Goal: Information Seeking & Learning: Learn about a topic

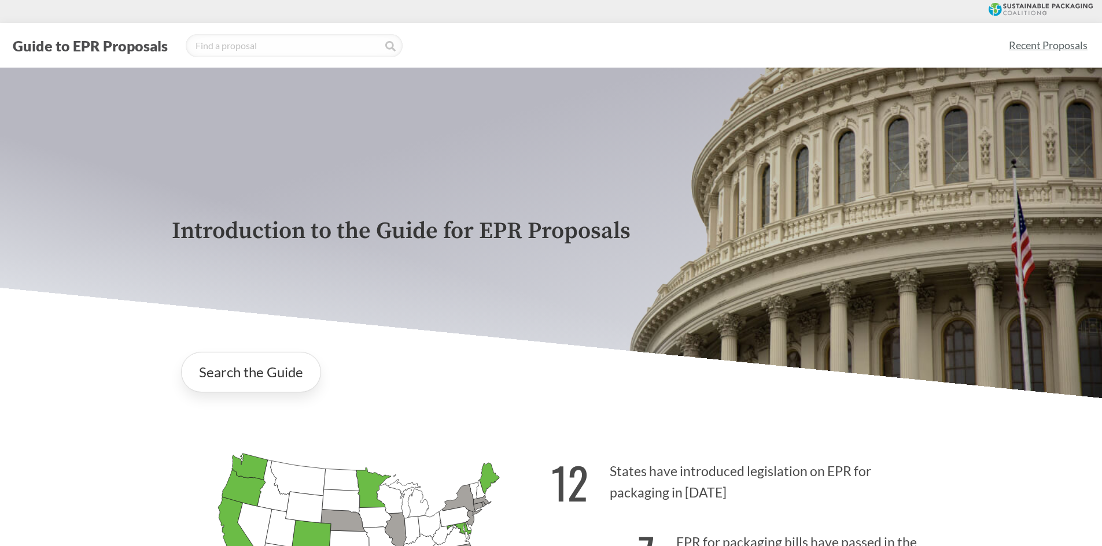
click at [1032, 51] on link "Recent Proposals" at bounding box center [1047, 45] width 89 height 26
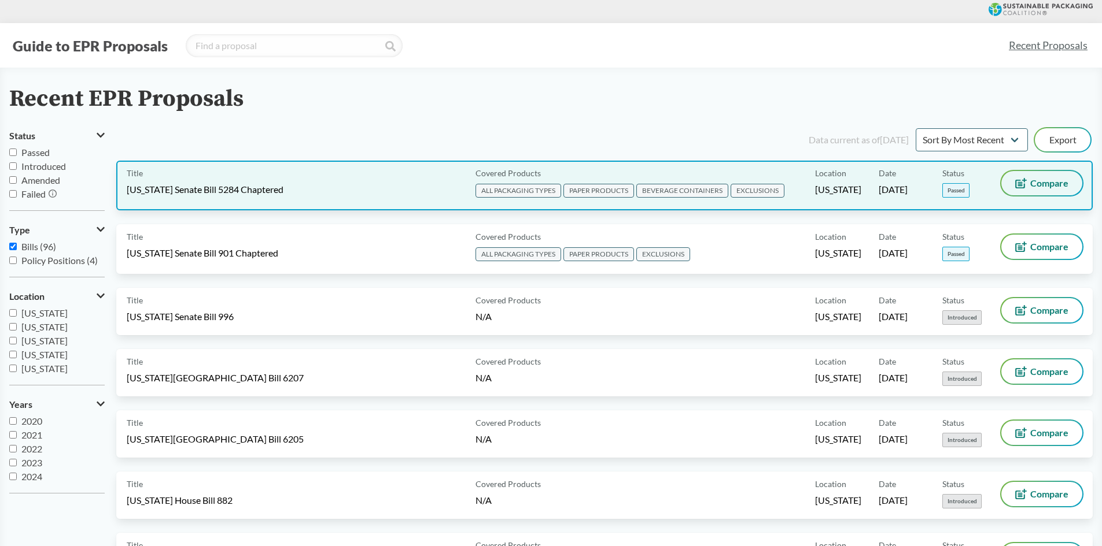
click at [1050, 184] on span "Compare" at bounding box center [1049, 183] width 38 height 9
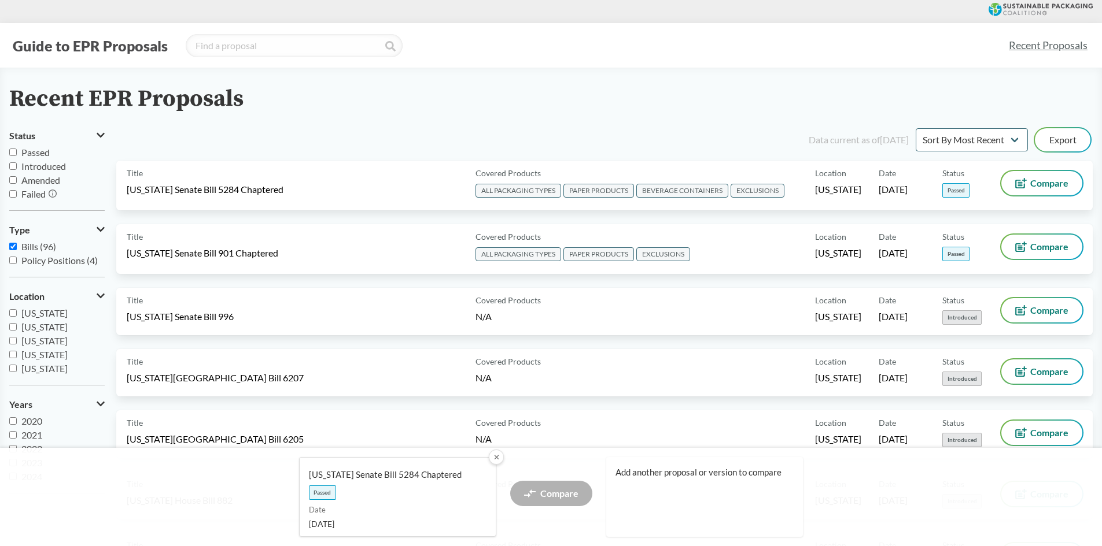
click at [493, 459] on button "✕" at bounding box center [495, 457] width 15 height 15
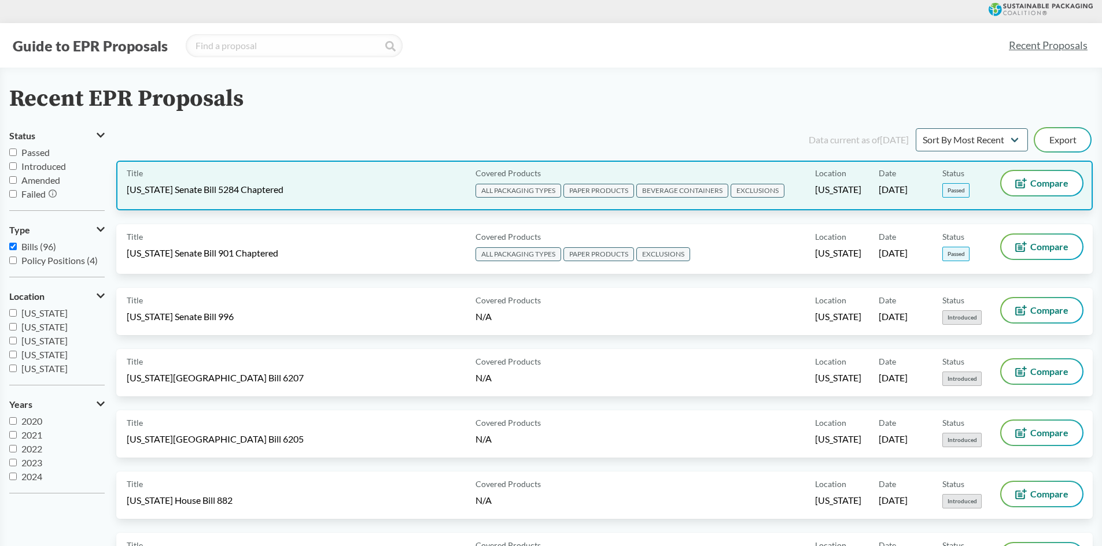
click at [758, 190] on span "EXCLUSIONS" at bounding box center [757, 191] width 54 height 14
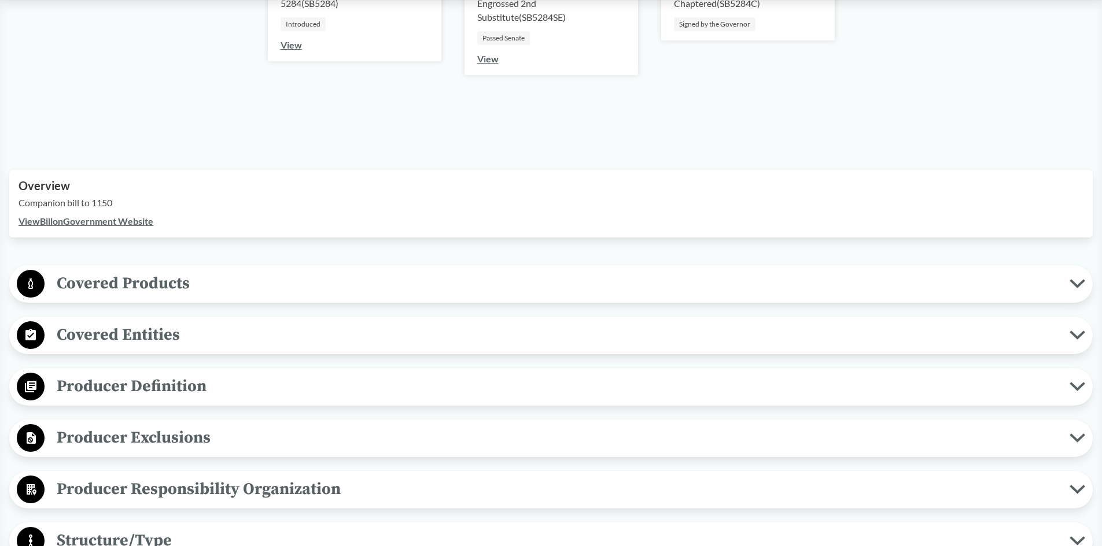
scroll to position [289, 0]
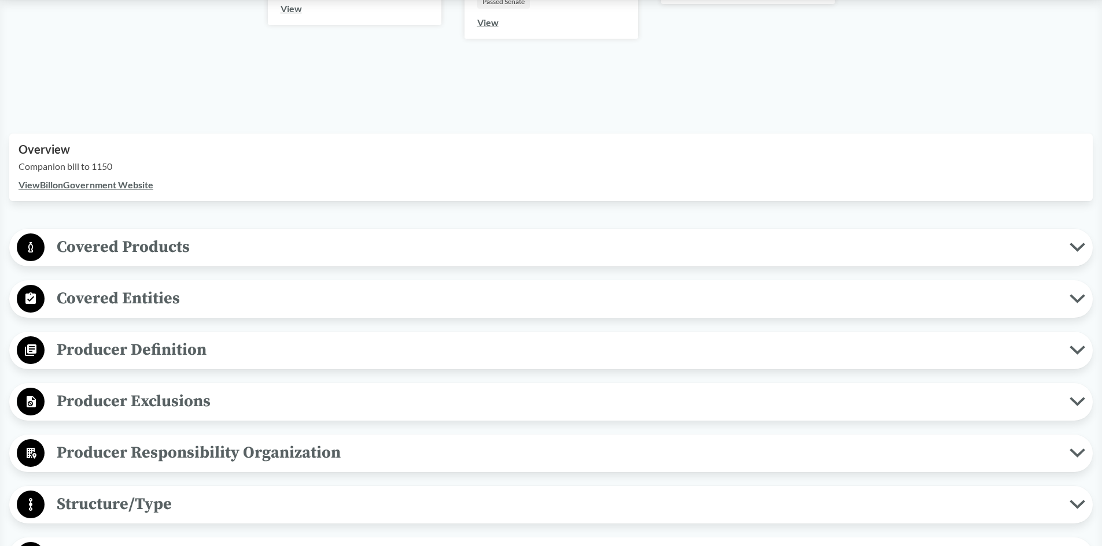
click at [171, 253] on span "Covered Products" at bounding box center [557, 247] width 1025 height 26
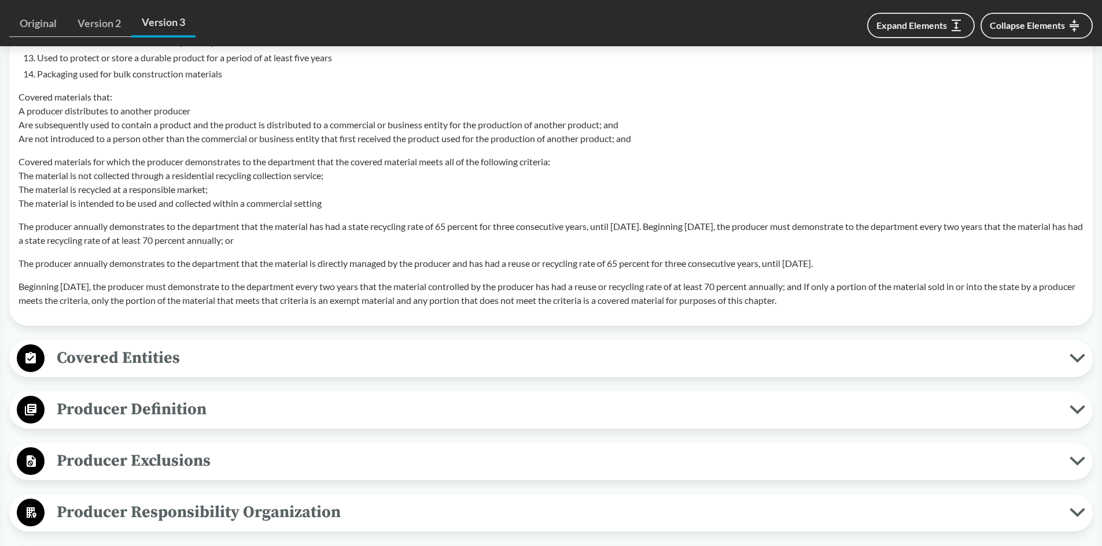
scroll to position [1214, 0]
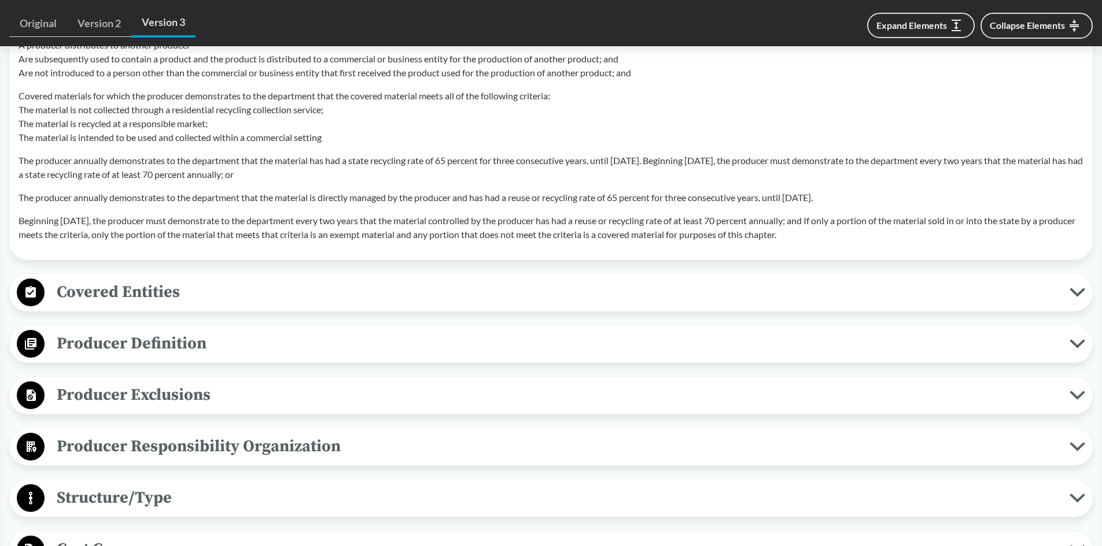
click at [160, 295] on span "Covered Entities" at bounding box center [557, 292] width 1025 height 26
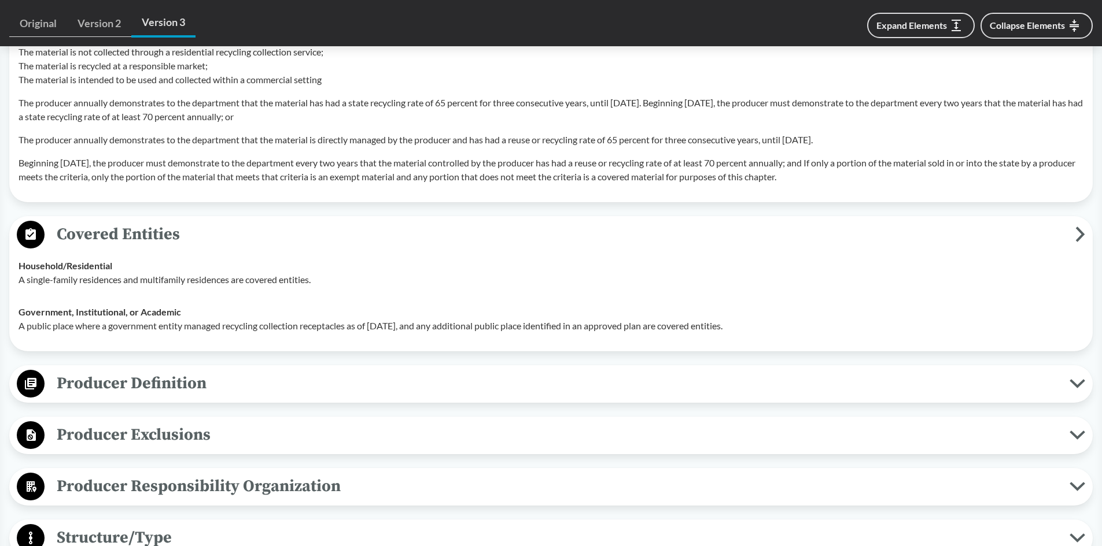
scroll to position [1330, 0]
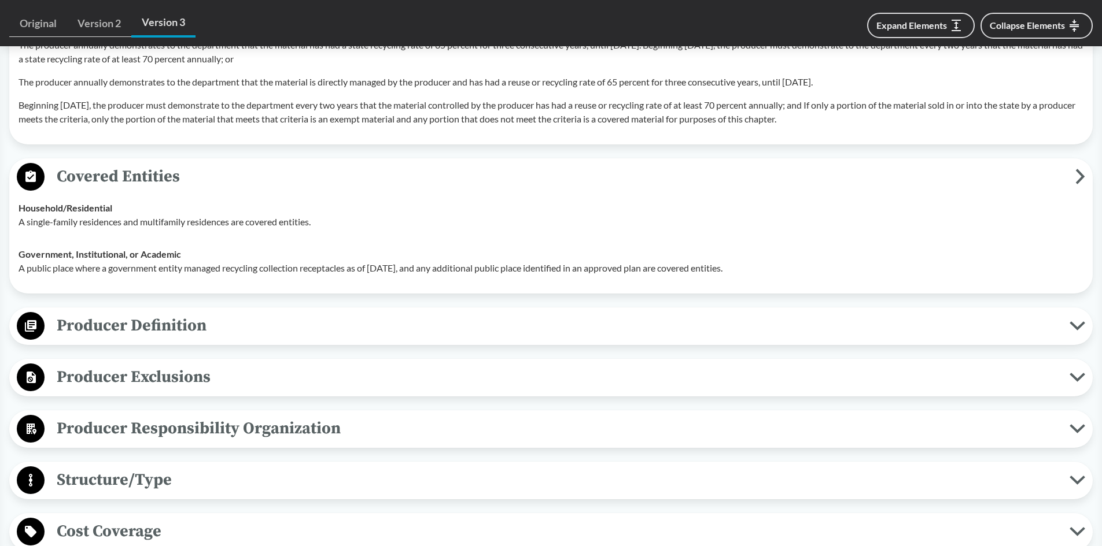
click at [211, 320] on span "Producer Definition" at bounding box center [557, 326] width 1025 height 26
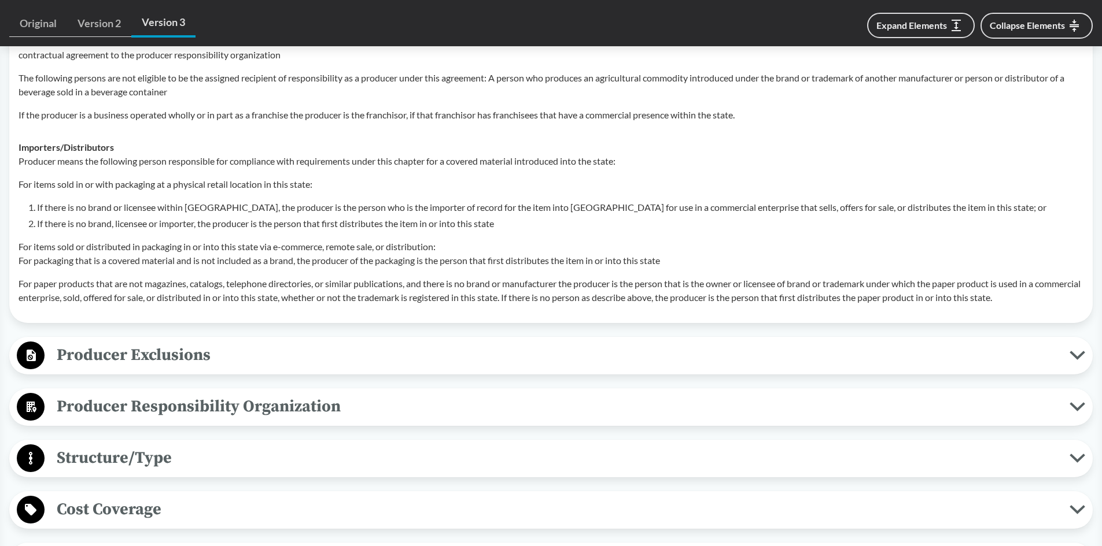
scroll to position [1966, 0]
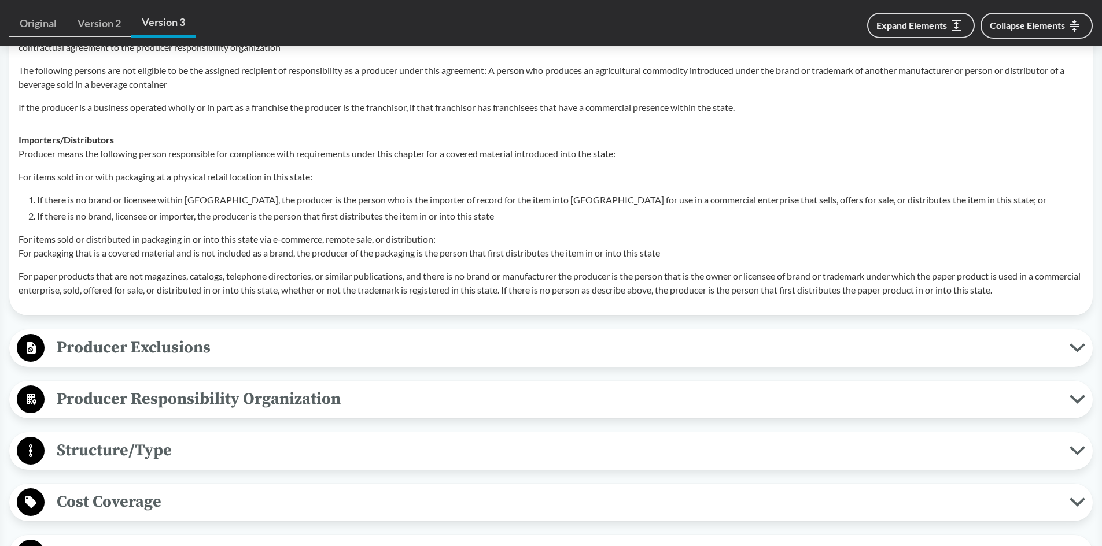
click at [250, 347] on span "Producer Exclusions" at bounding box center [557, 348] width 1025 height 26
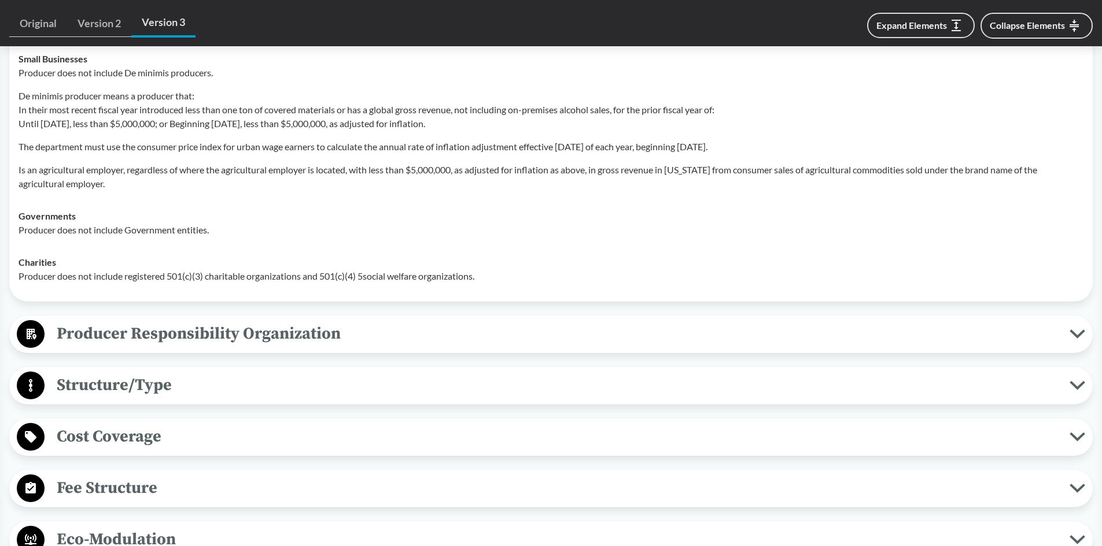
scroll to position [2313, 0]
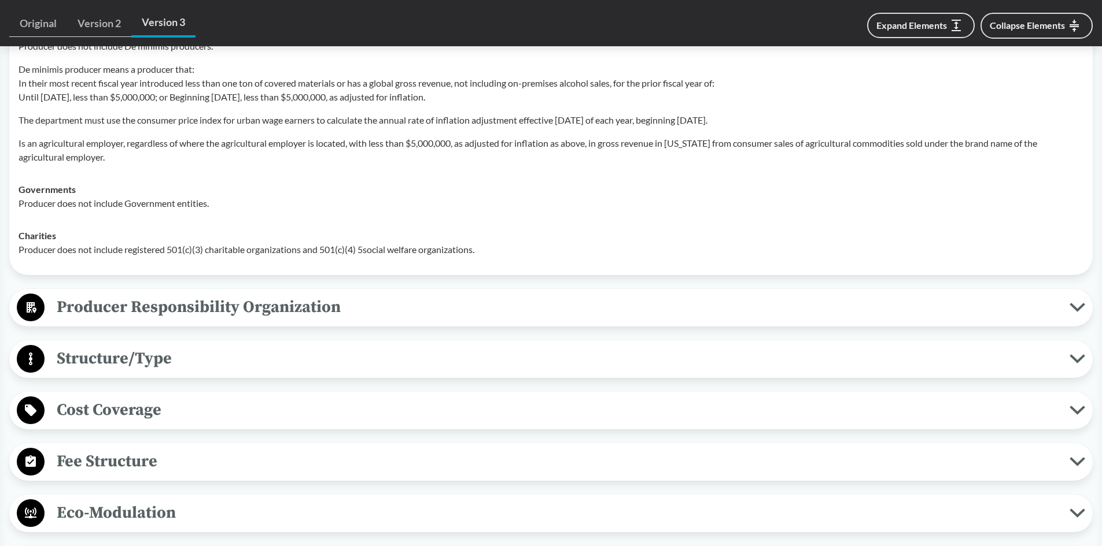
click at [182, 313] on span "Producer Responsibility Organization" at bounding box center [557, 307] width 1025 height 26
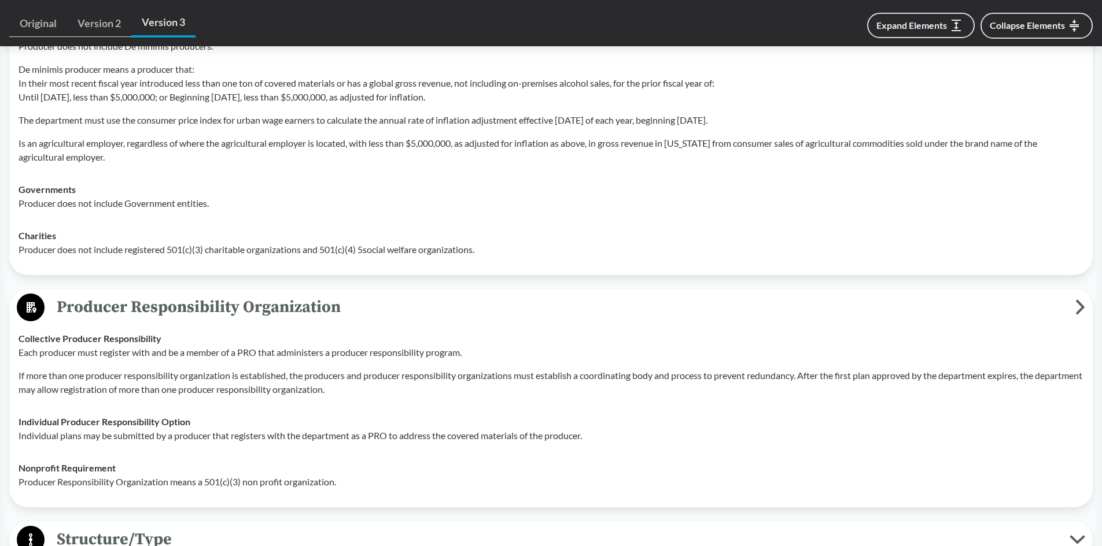
click at [182, 313] on span "Producer Responsibility Organization" at bounding box center [560, 307] width 1030 height 26
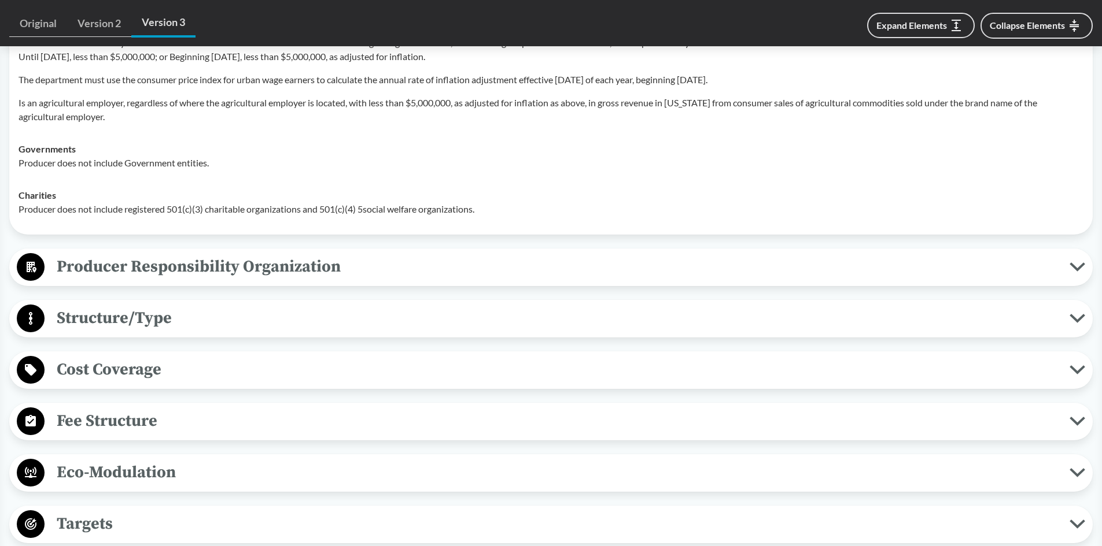
scroll to position [2486, 0]
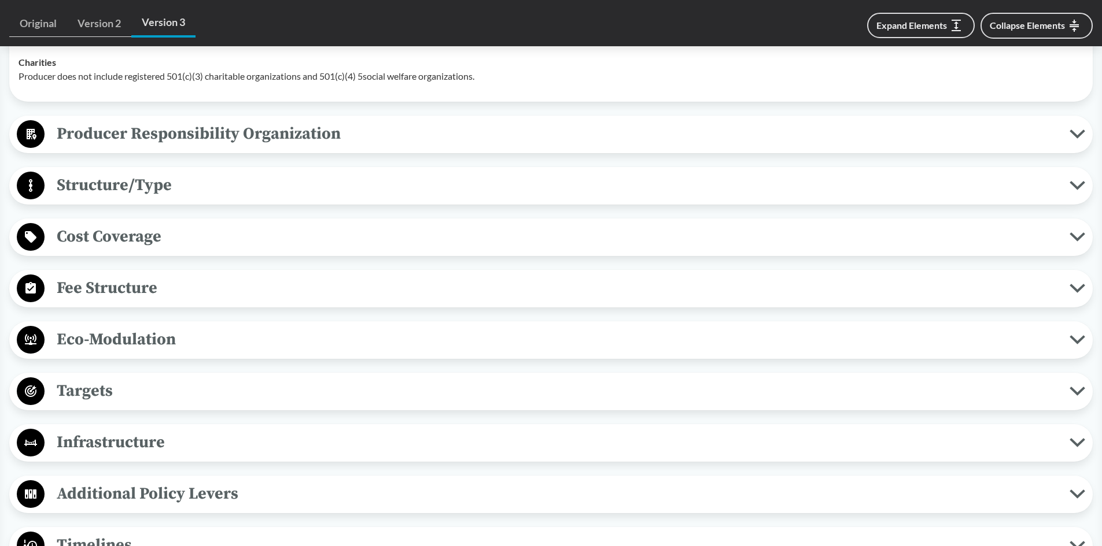
click at [181, 194] on span "Structure/Type" at bounding box center [557, 185] width 1025 height 26
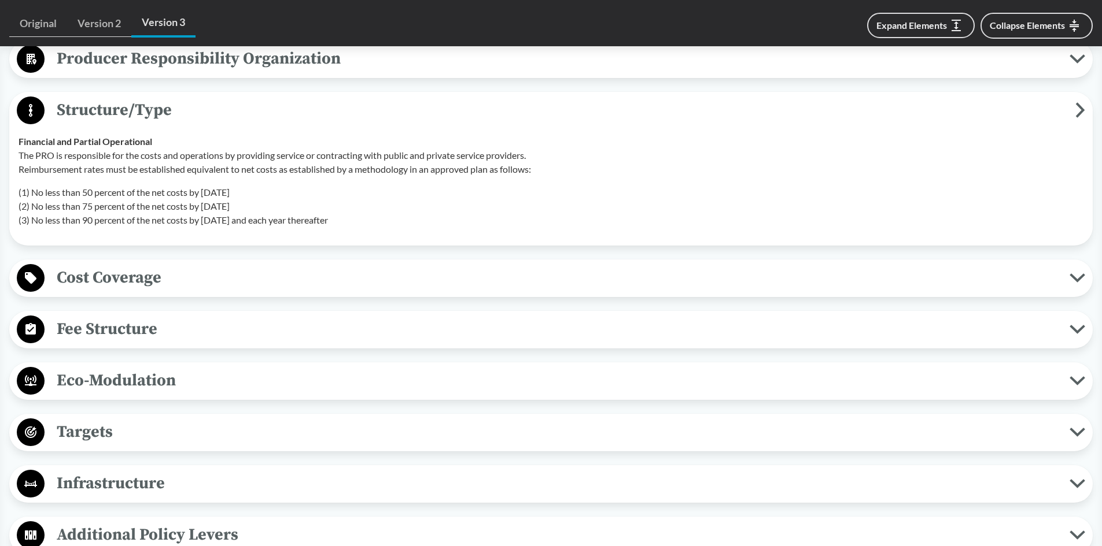
scroll to position [2602, 0]
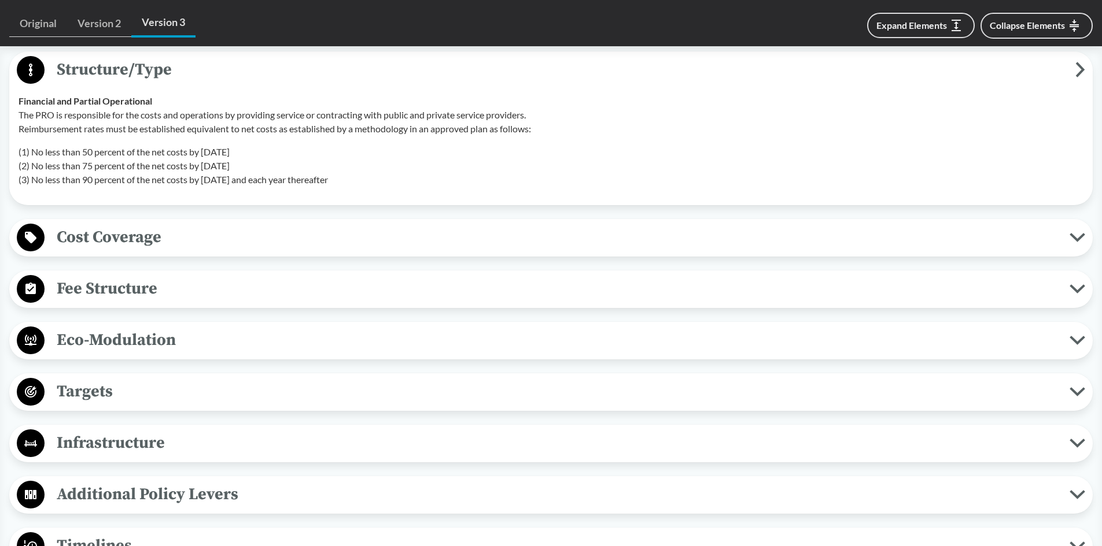
click at [161, 243] on span "Cost Coverage" at bounding box center [557, 237] width 1025 height 26
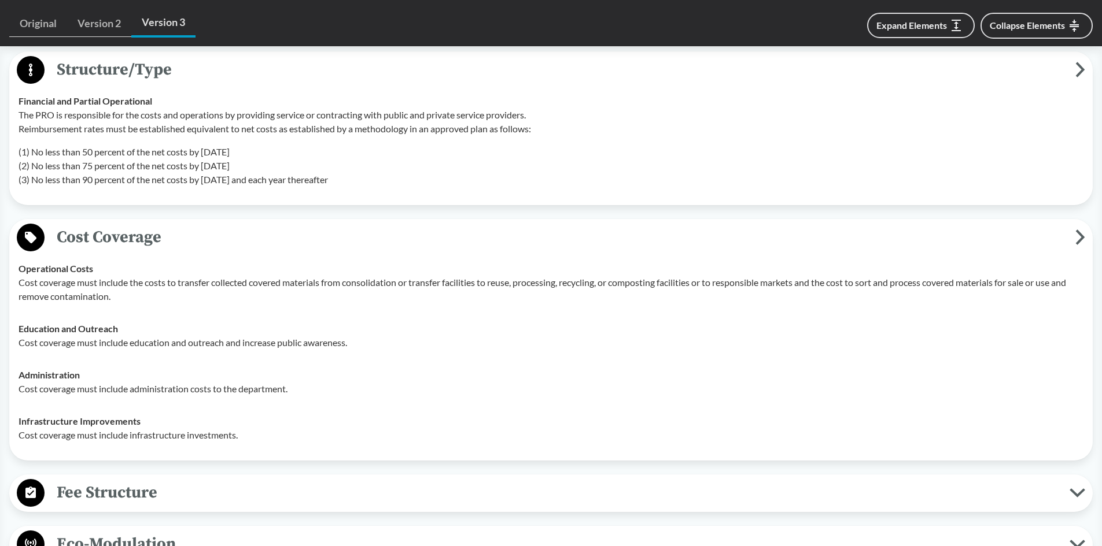
click at [161, 243] on span "Cost Coverage" at bounding box center [560, 237] width 1030 height 26
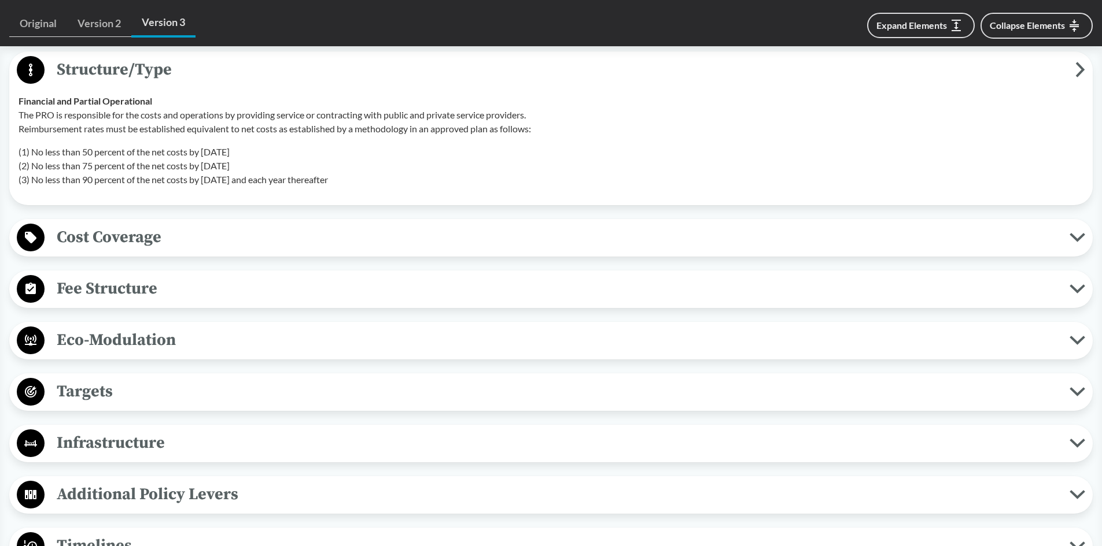
click at [173, 283] on span "Fee Structure" at bounding box center [557, 289] width 1025 height 26
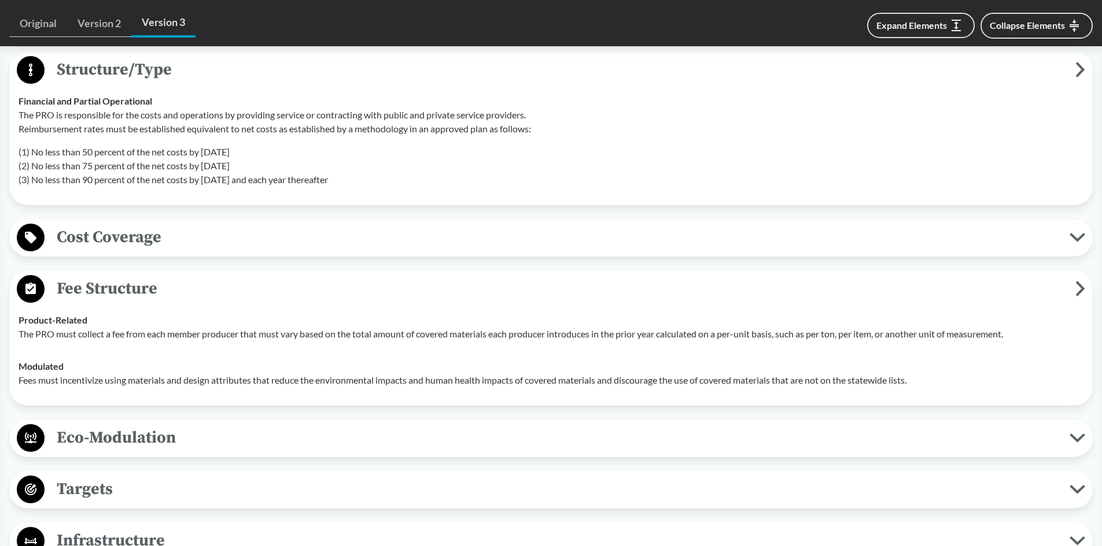
click at [173, 283] on span "Fee Structure" at bounding box center [560, 289] width 1030 height 26
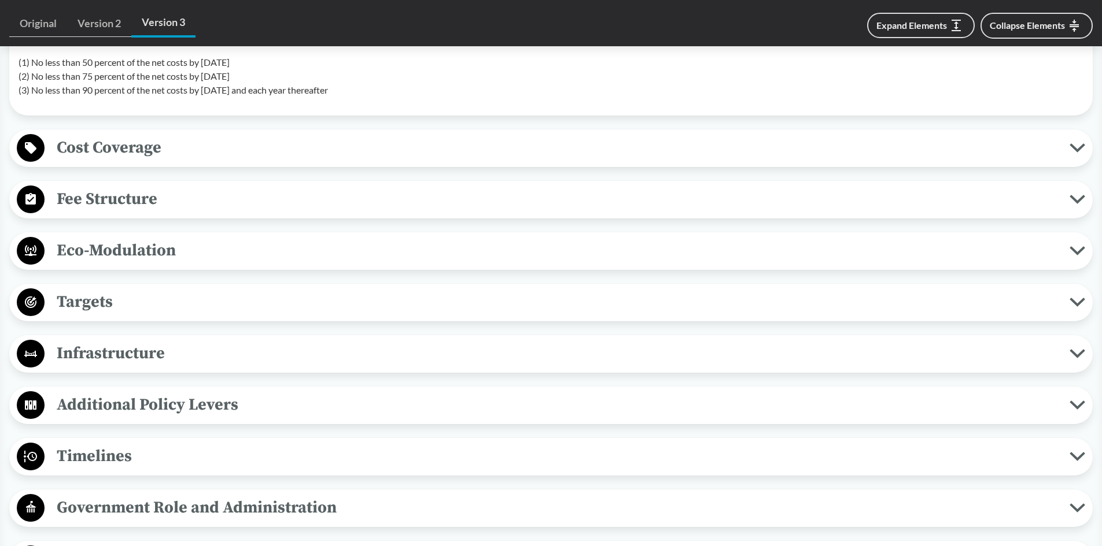
scroll to position [2718, 0]
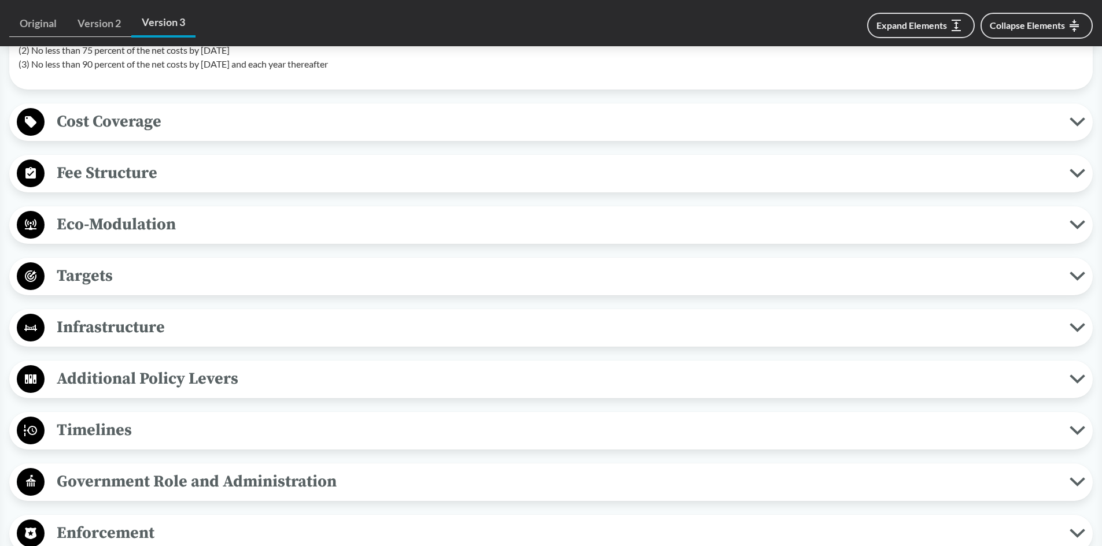
click at [160, 230] on span "Eco-Modulation" at bounding box center [557, 225] width 1025 height 26
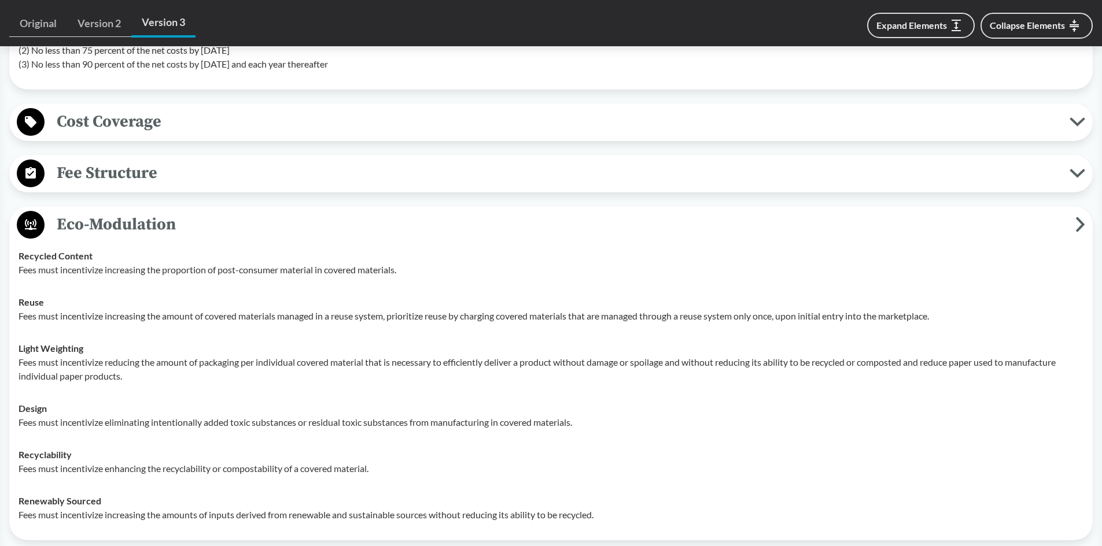
click at [164, 227] on span "Eco-Modulation" at bounding box center [560, 225] width 1030 height 26
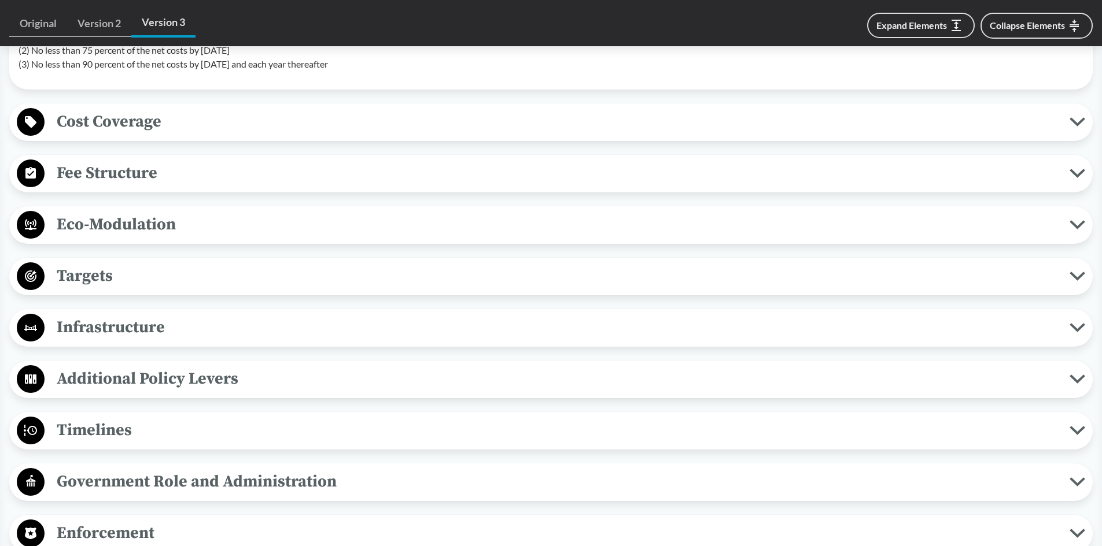
click at [163, 270] on span "Targets" at bounding box center [557, 276] width 1025 height 26
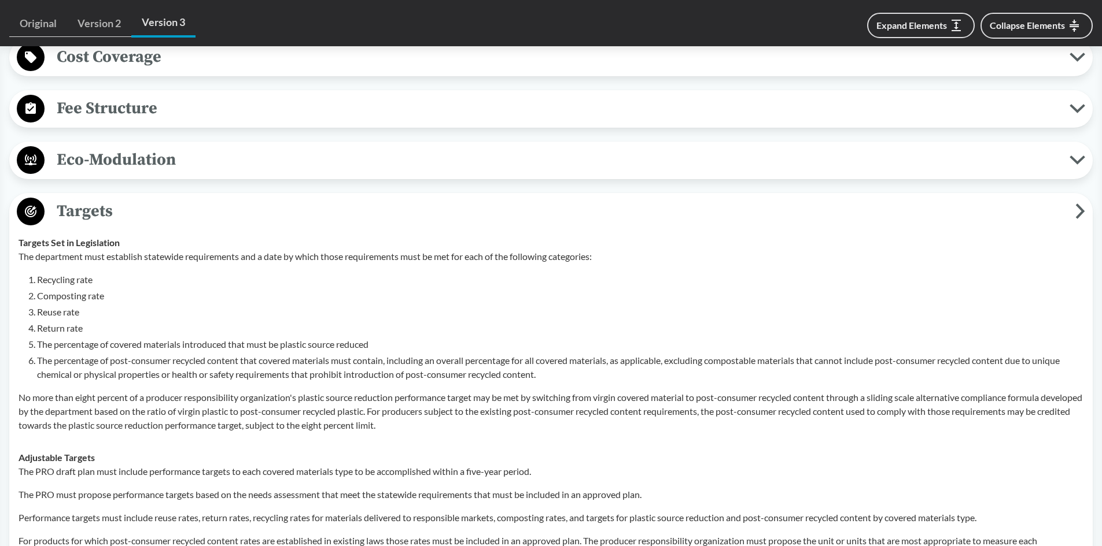
scroll to position [2776, 0]
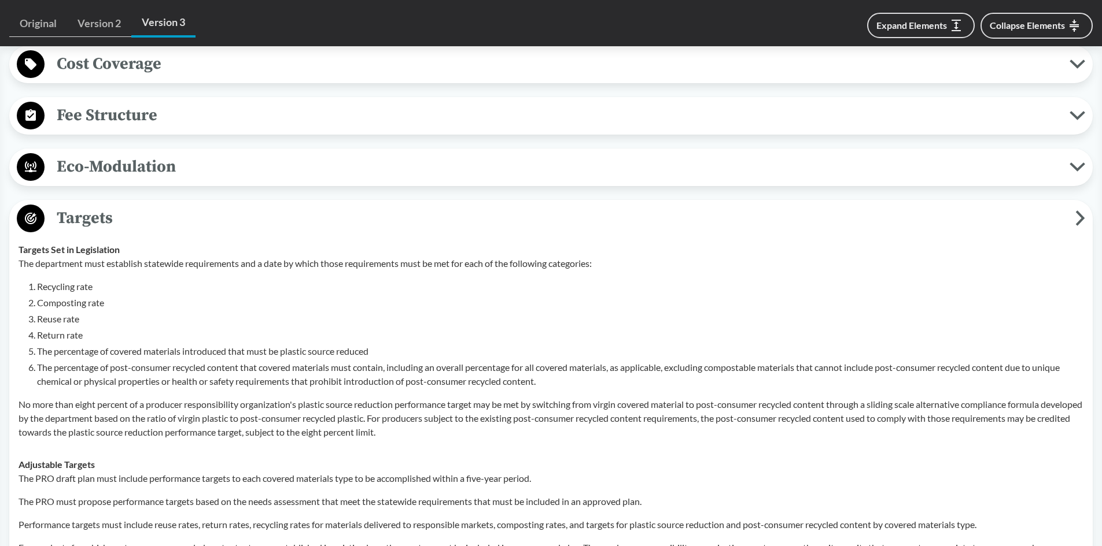
click at [149, 228] on span "Targets" at bounding box center [560, 218] width 1030 height 26
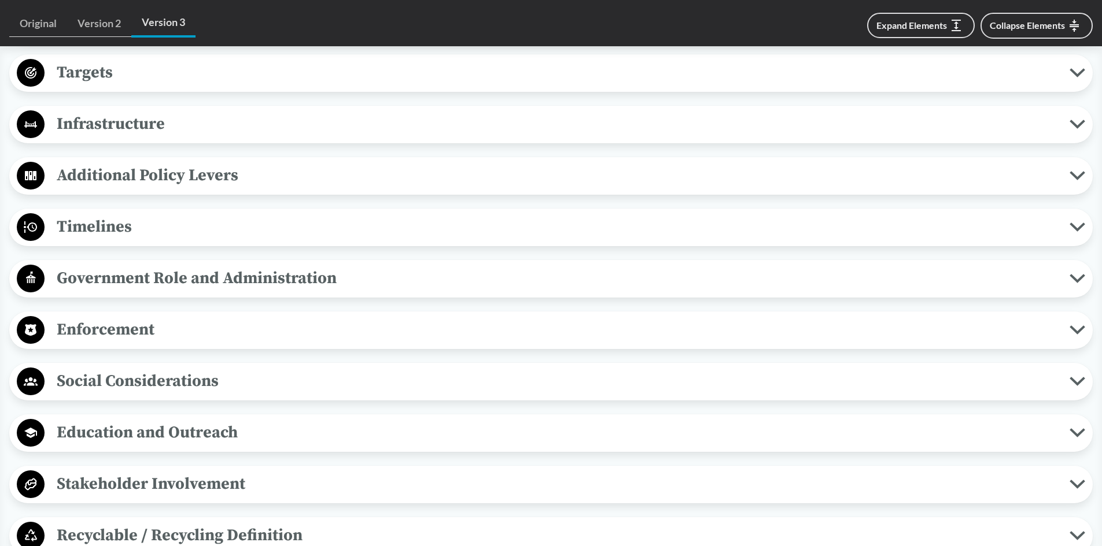
scroll to position [2949, 0]
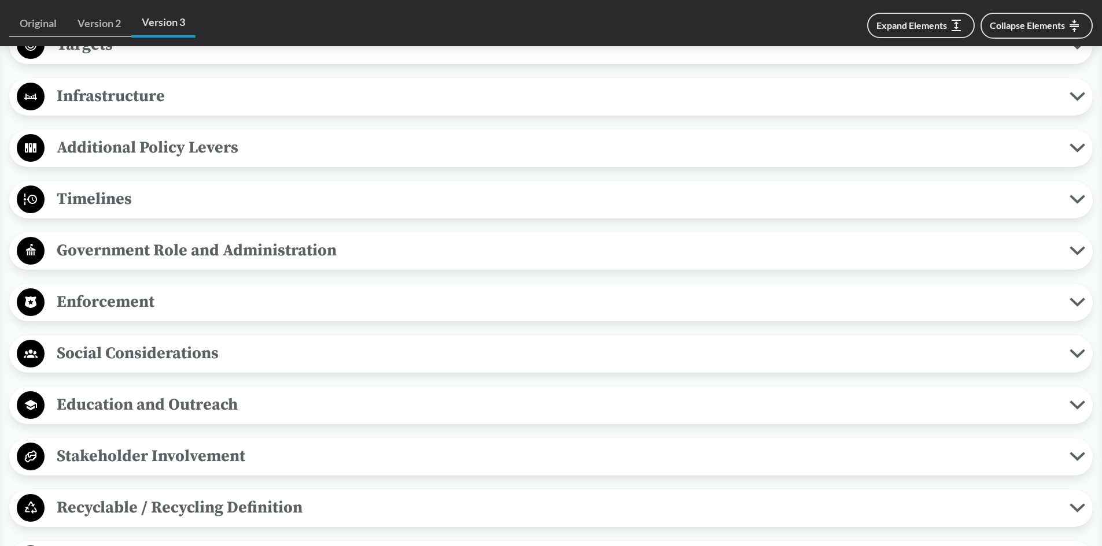
click at [187, 309] on span "Enforcement" at bounding box center [557, 302] width 1025 height 26
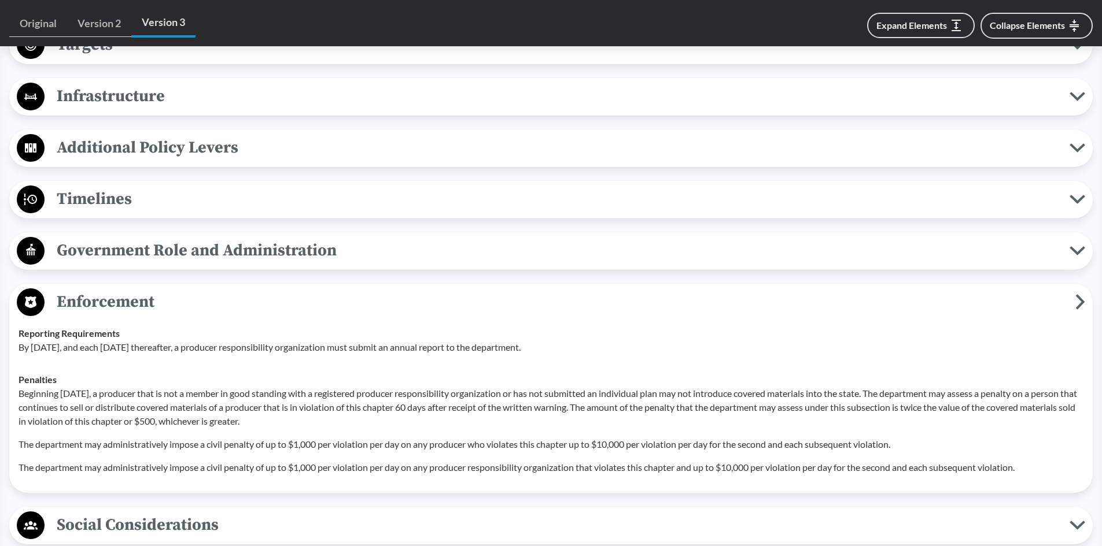
click at [213, 293] on span "Enforcement" at bounding box center [560, 302] width 1030 height 26
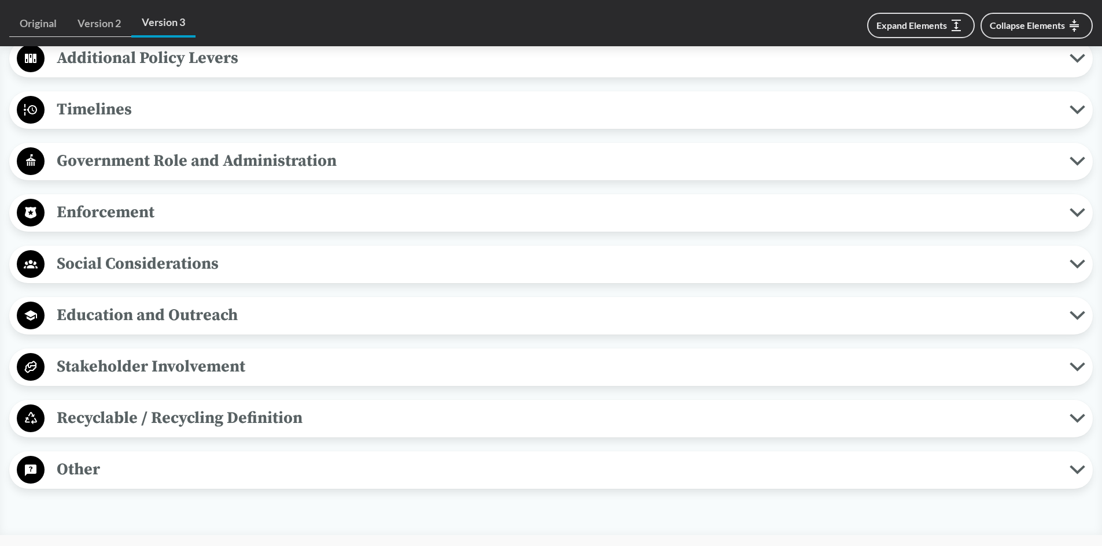
scroll to position [3065, 0]
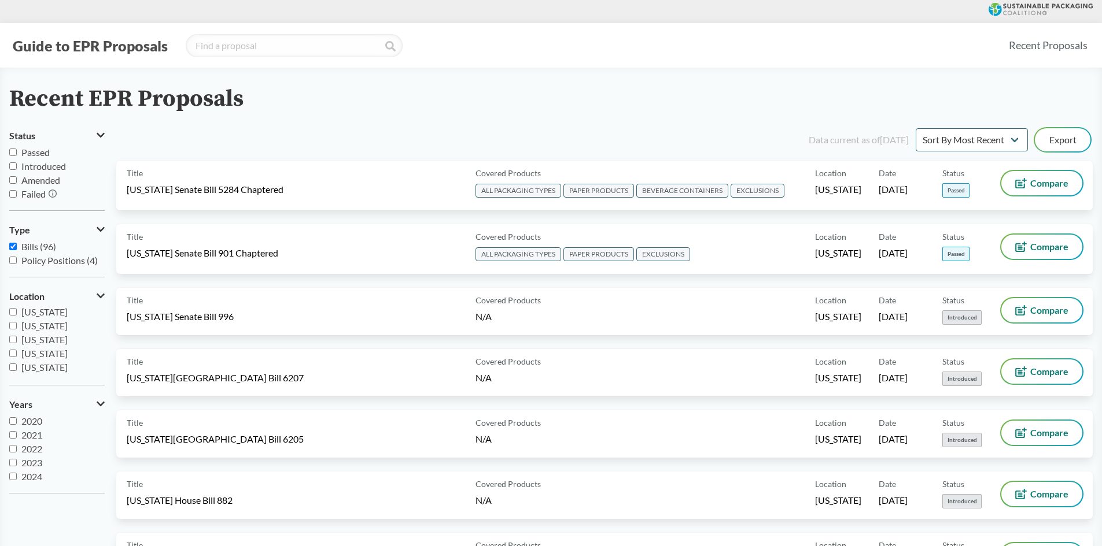
scroll to position [231, 0]
click at [975, 143] on select "Sort By Most Recent Sort By Status" at bounding box center [971, 139] width 112 height 23
click at [915, 128] on select "Sort By Most Recent Sort By Status" at bounding box center [971, 139] width 112 height 23
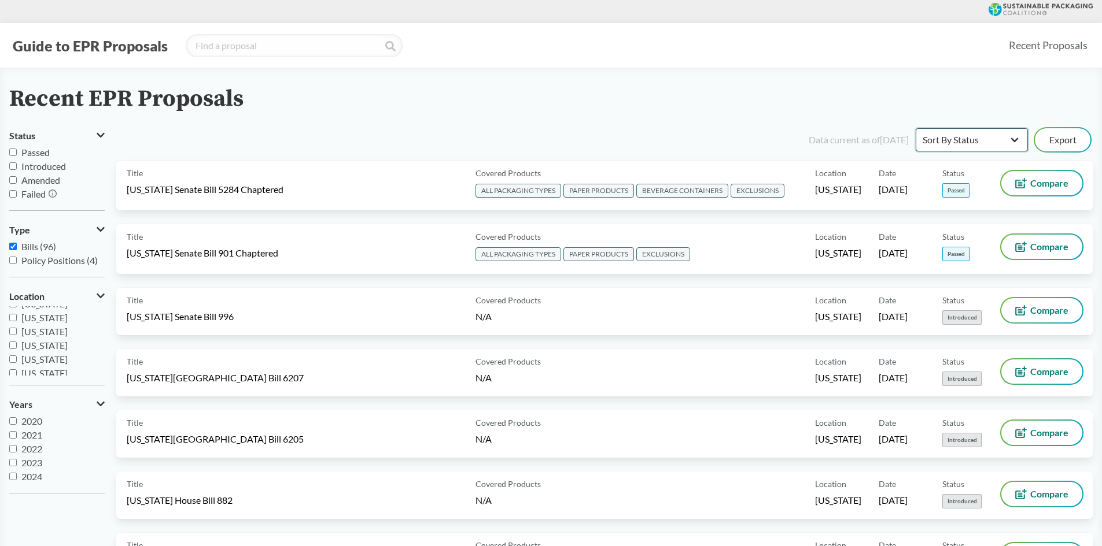
click at [983, 135] on select "Sort By Most Recent Sort By Status" at bounding box center [971, 139] width 112 height 23
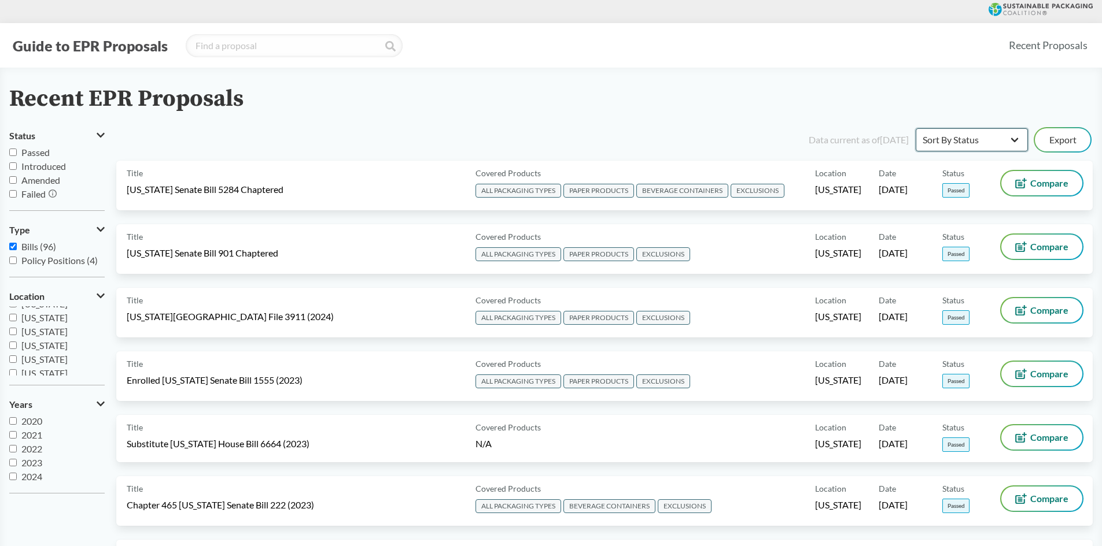
select select "Sort By Most Recent"
click at [915, 128] on select "Sort By Most Recent Sort By Status" at bounding box center [971, 139] width 112 height 23
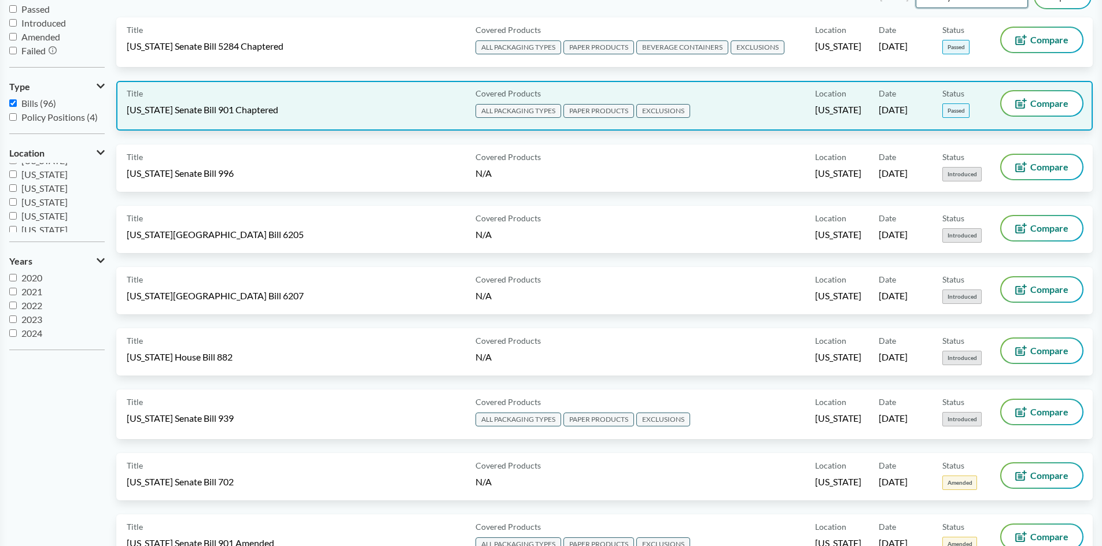
scroll to position [0, 0]
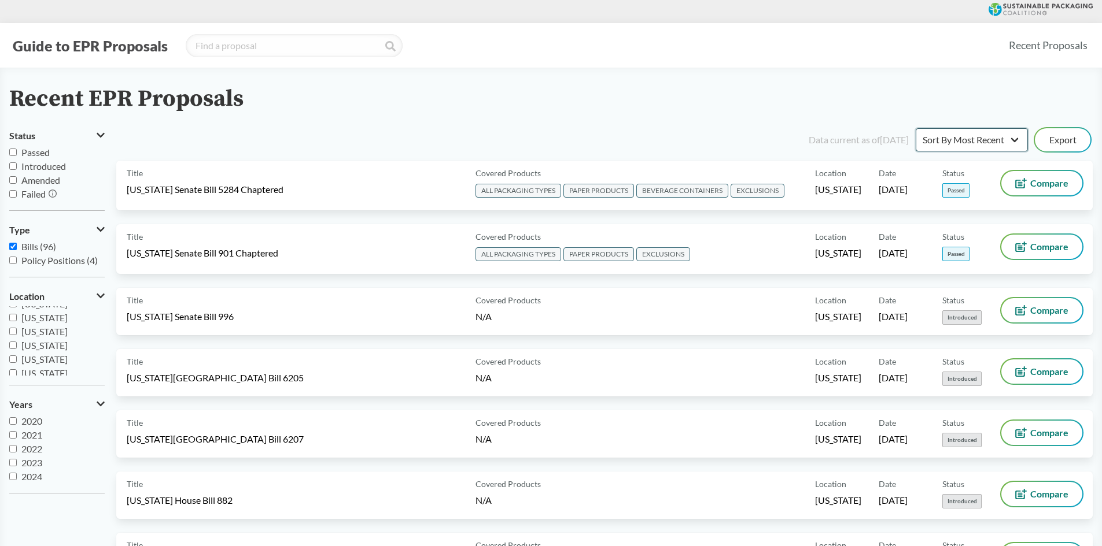
click at [992, 149] on select "Sort By Most Recent Sort By Status" at bounding box center [971, 139] width 112 height 23
click at [984, 139] on select "Sort By Most Recent Sort By Status" at bounding box center [971, 139] width 112 height 23
click at [13, 151] on input "Passed" at bounding box center [13, 153] width 8 height 8
checkbox input "true"
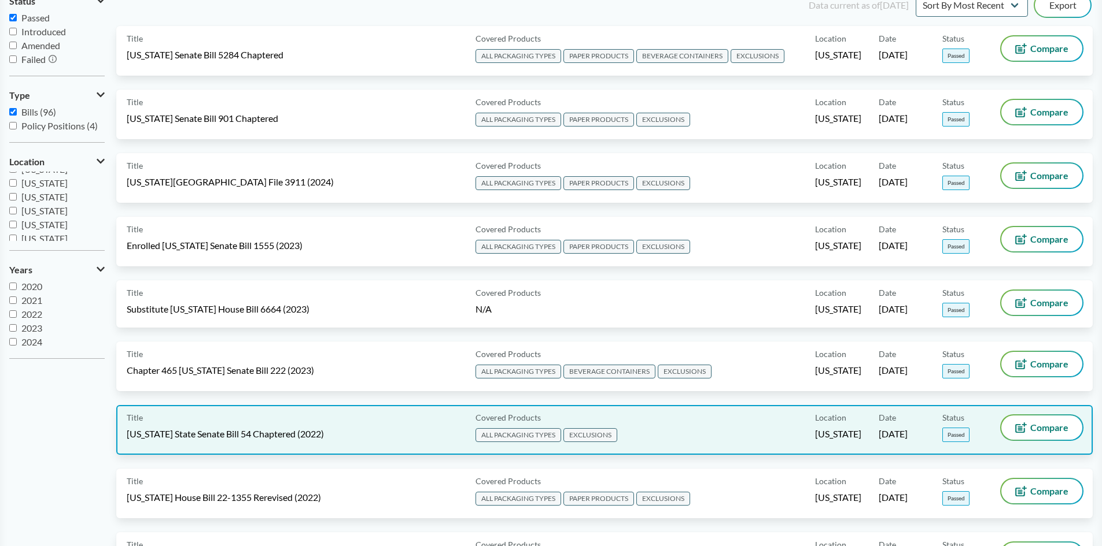
scroll to position [116, 0]
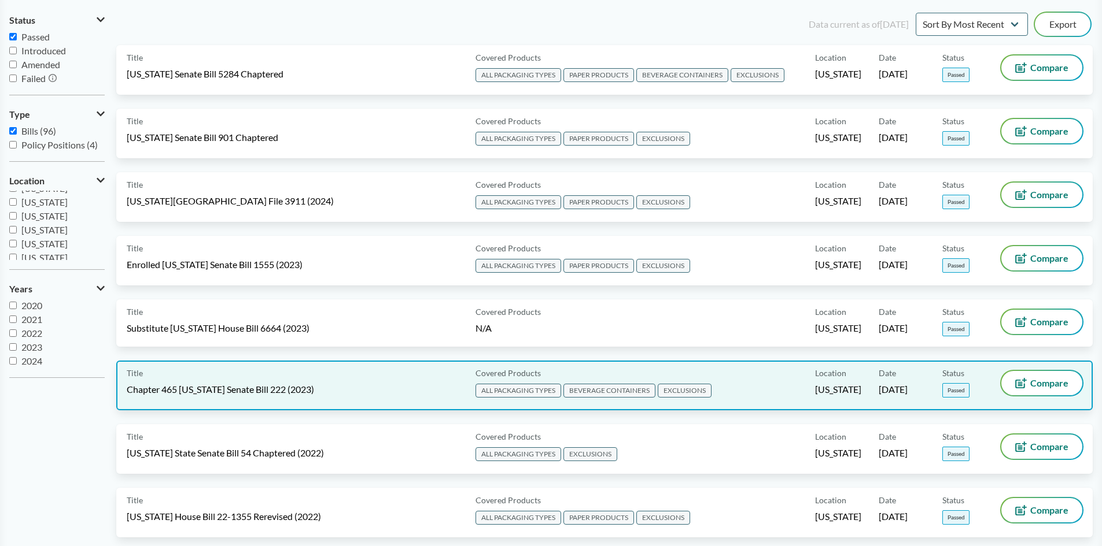
click at [688, 390] on span "EXCLUSIONS" at bounding box center [684, 391] width 54 height 14
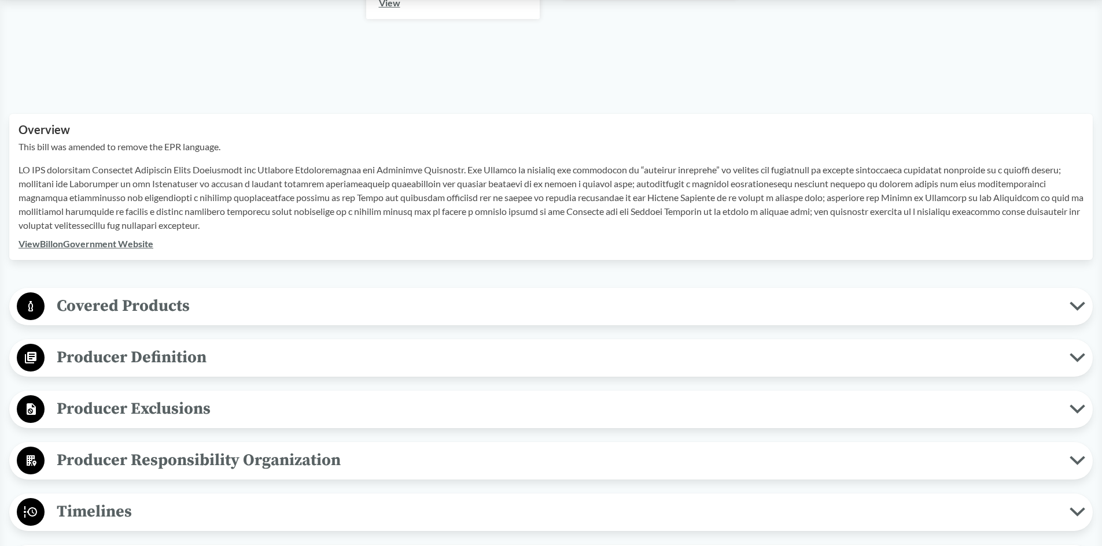
scroll to position [347, 0]
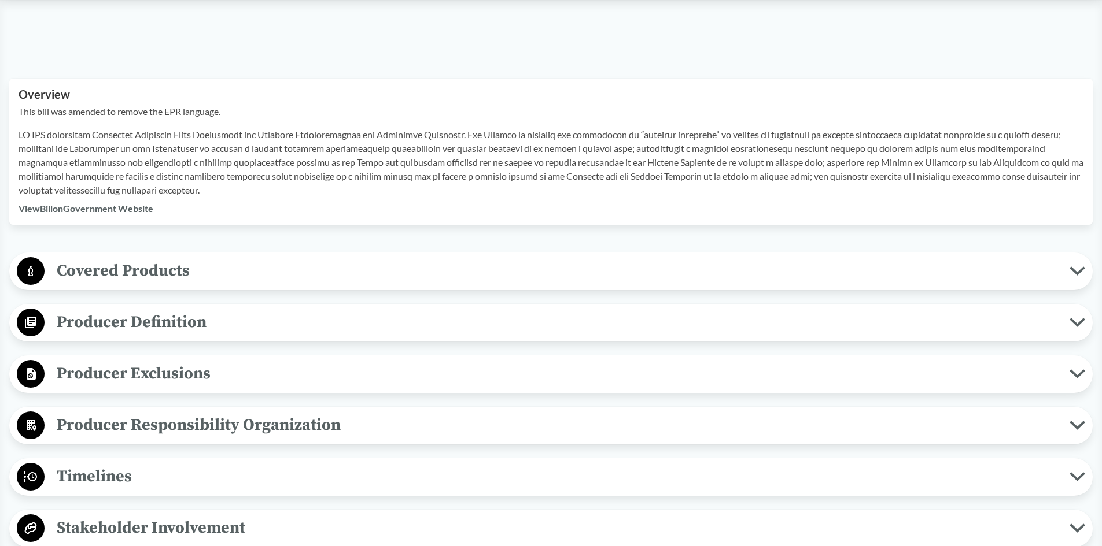
click at [183, 271] on span "Covered Products" at bounding box center [557, 271] width 1025 height 26
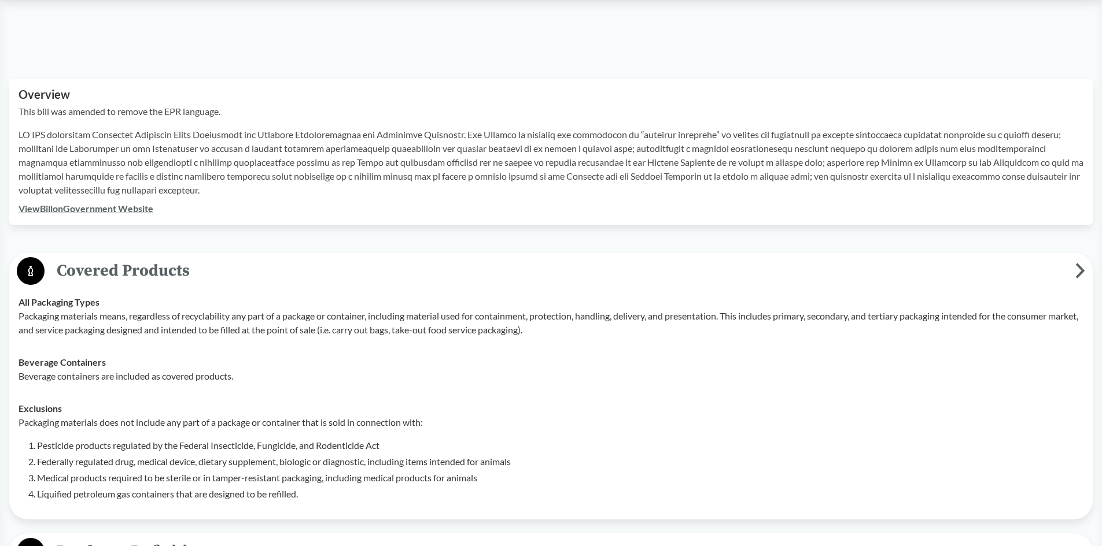
click at [183, 271] on span "Covered Products" at bounding box center [560, 271] width 1030 height 26
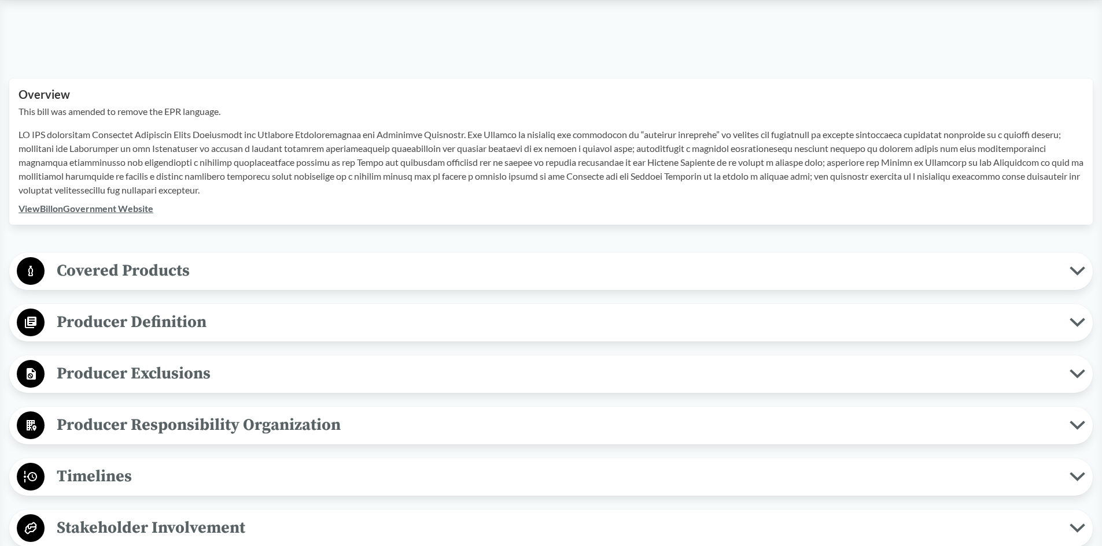
click at [189, 380] on span "Producer Exclusions" at bounding box center [557, 374] width 1025 height 26
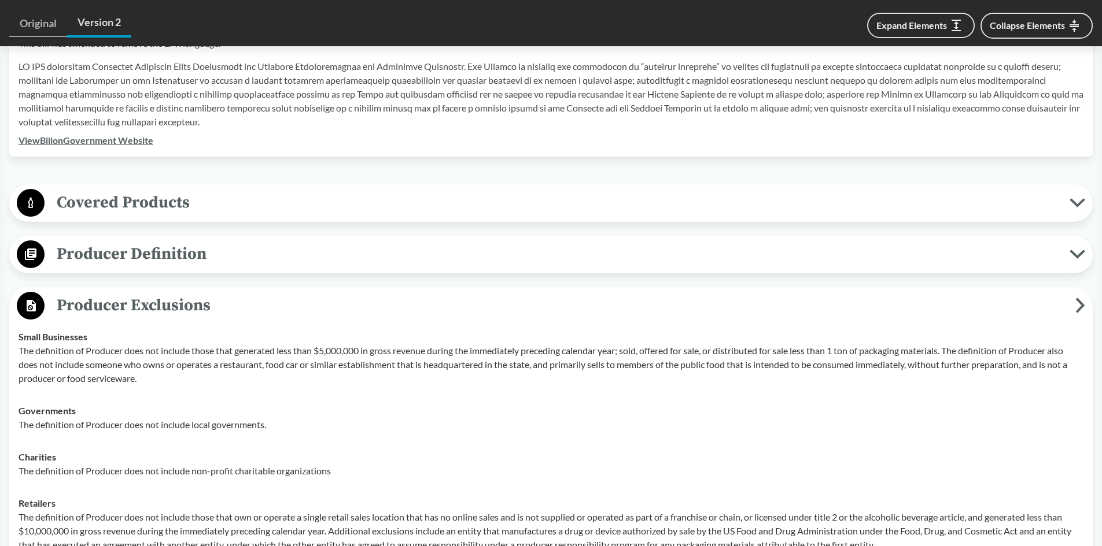
scroll to position [405, 0]
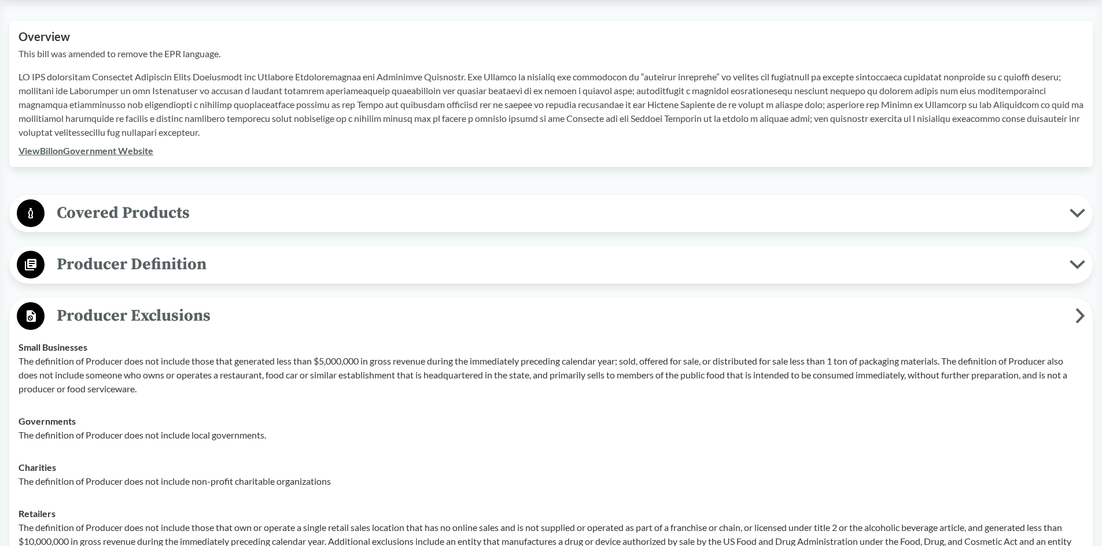
click at [199, 314] on span "Producer Exclusions" at bounding box center [560, 316] width 1030 height 26
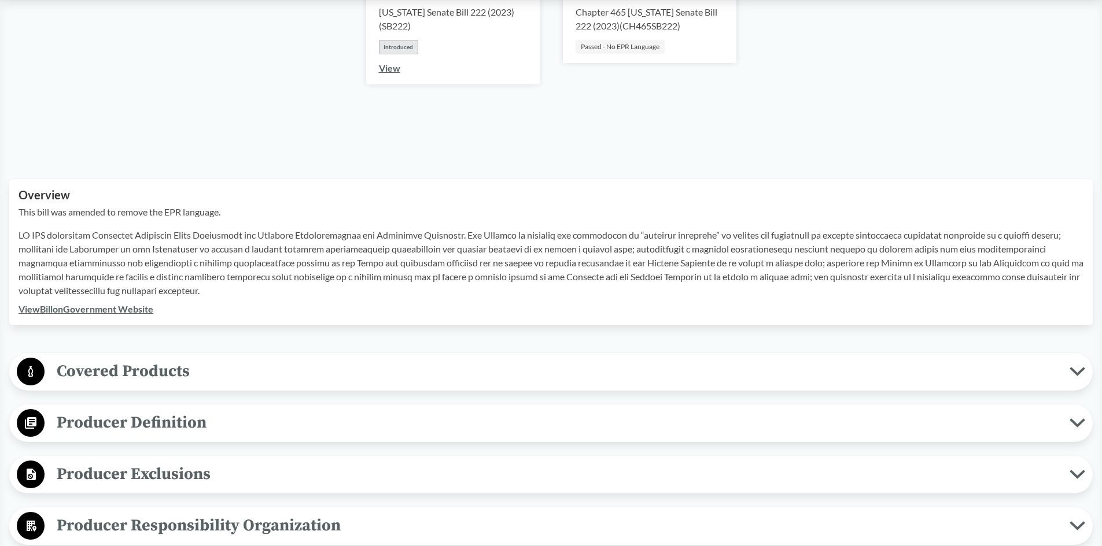
scroll to position [231, 0]
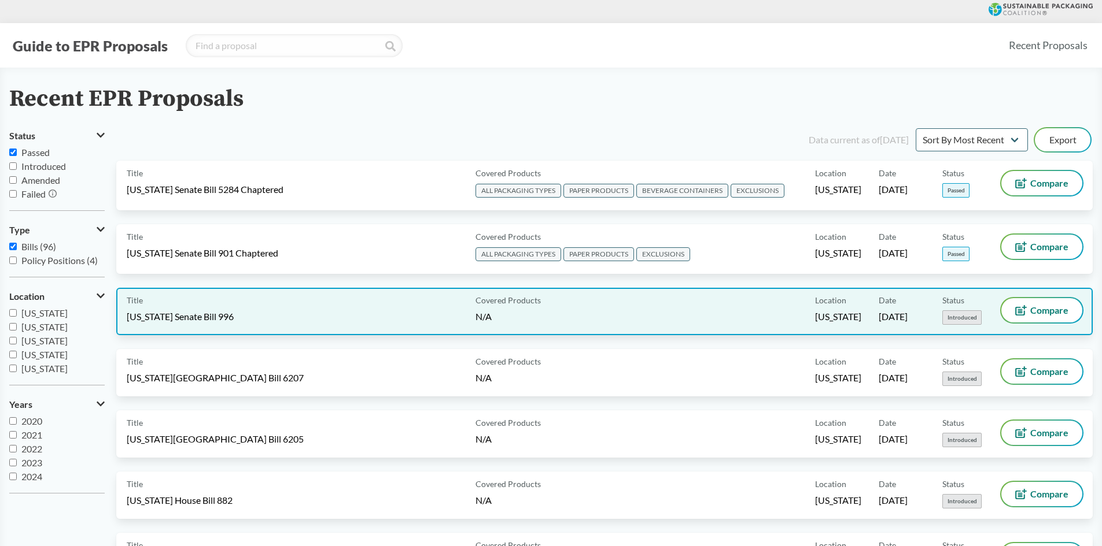
click at [660, 320] on div "Covered Products N/A" at bounding box center [643, 311] width 344 height 27
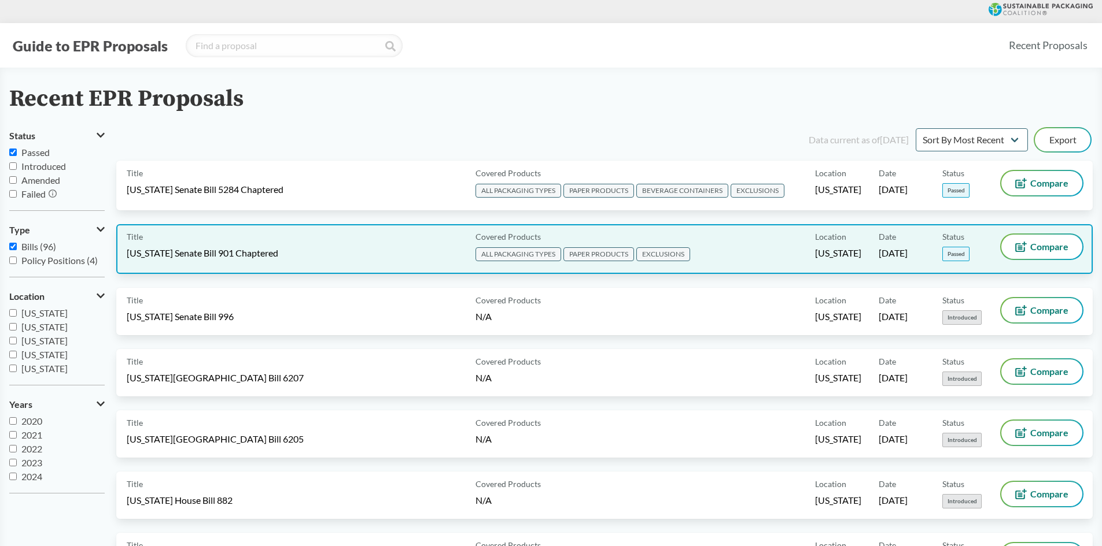
click at [737, 245] on div "Covered Products ALL PACKAGING TYPES PAPER PRODUCTS EXCLUSIONS" at bounding box center [643, 249] width 344 height 29
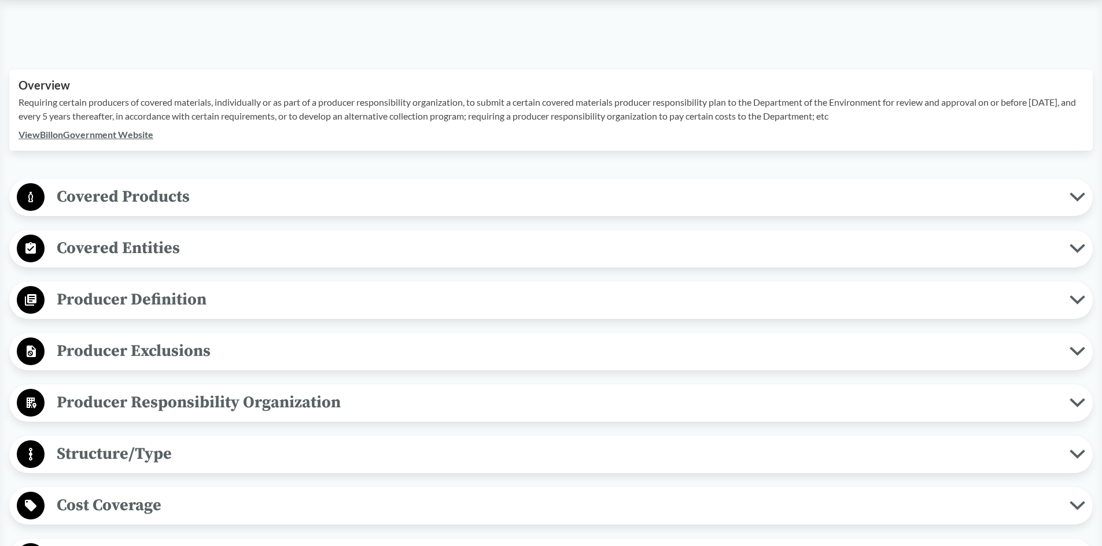
scroll to position [347, 0]
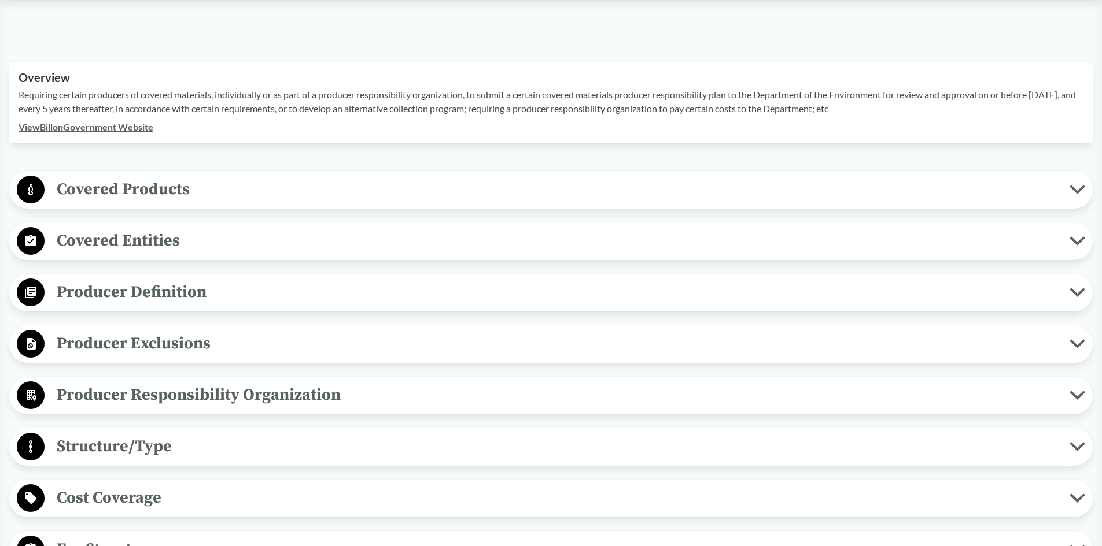
click at [222, 345] on span "Producer Exclusions" at bounding box center [557, 344] width 1025 height 26
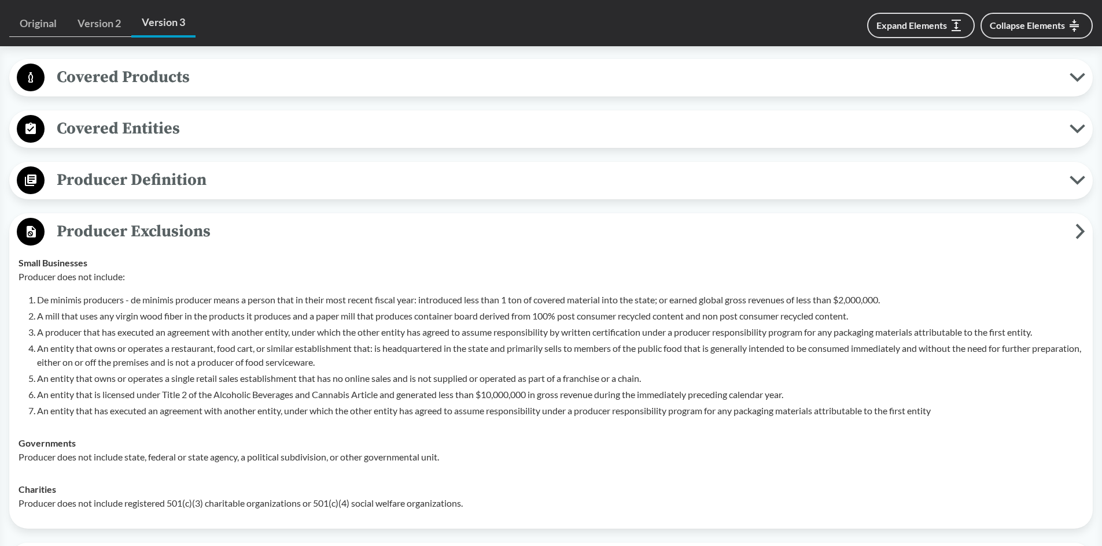
scroll to position [463, 0]
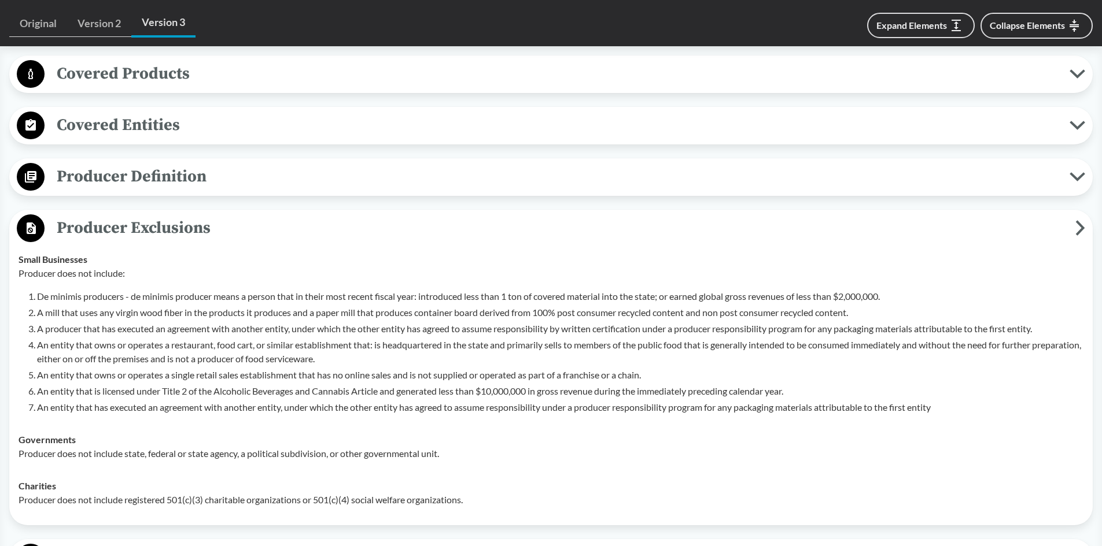
click at [224, 229] on span "Producer Exclusions" at bounding box center [560, 228] width 1030 height 26
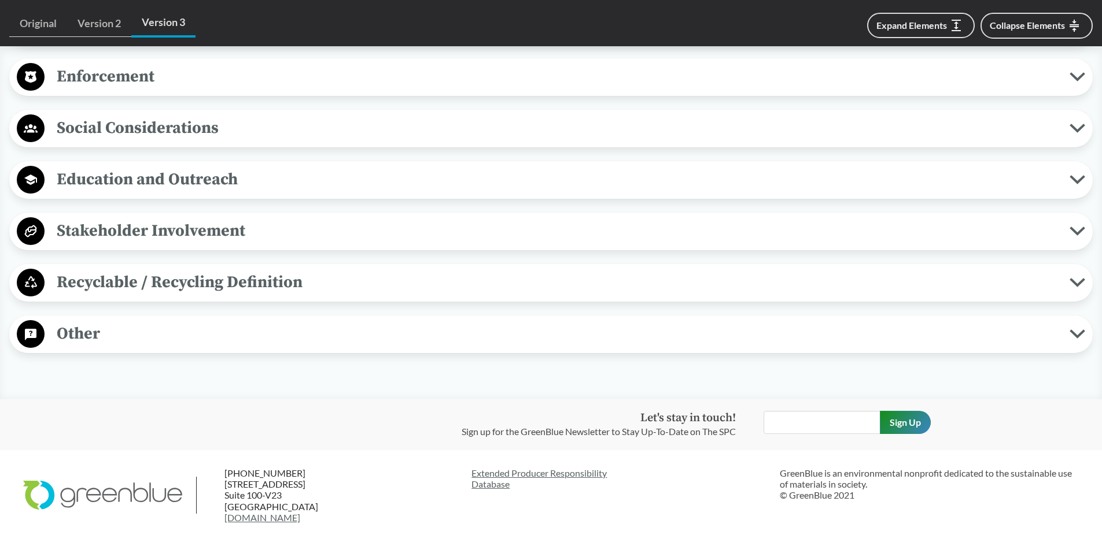
scroll to position [1126, 0]
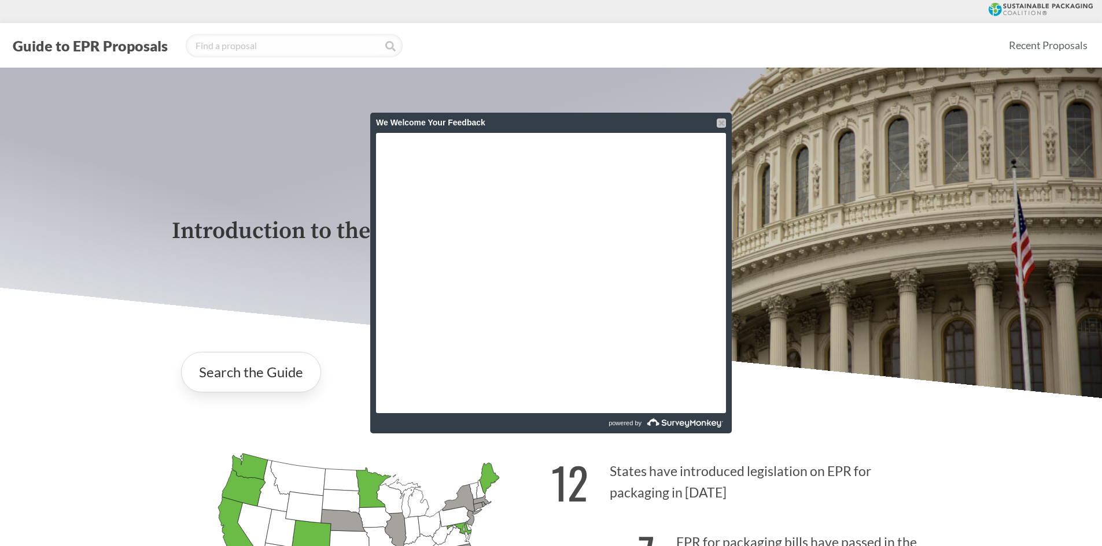
click at [719, 121] on div at bounding box center [720, 123] width 9 height 9
